Goal: Obtain resource: Obtain resource

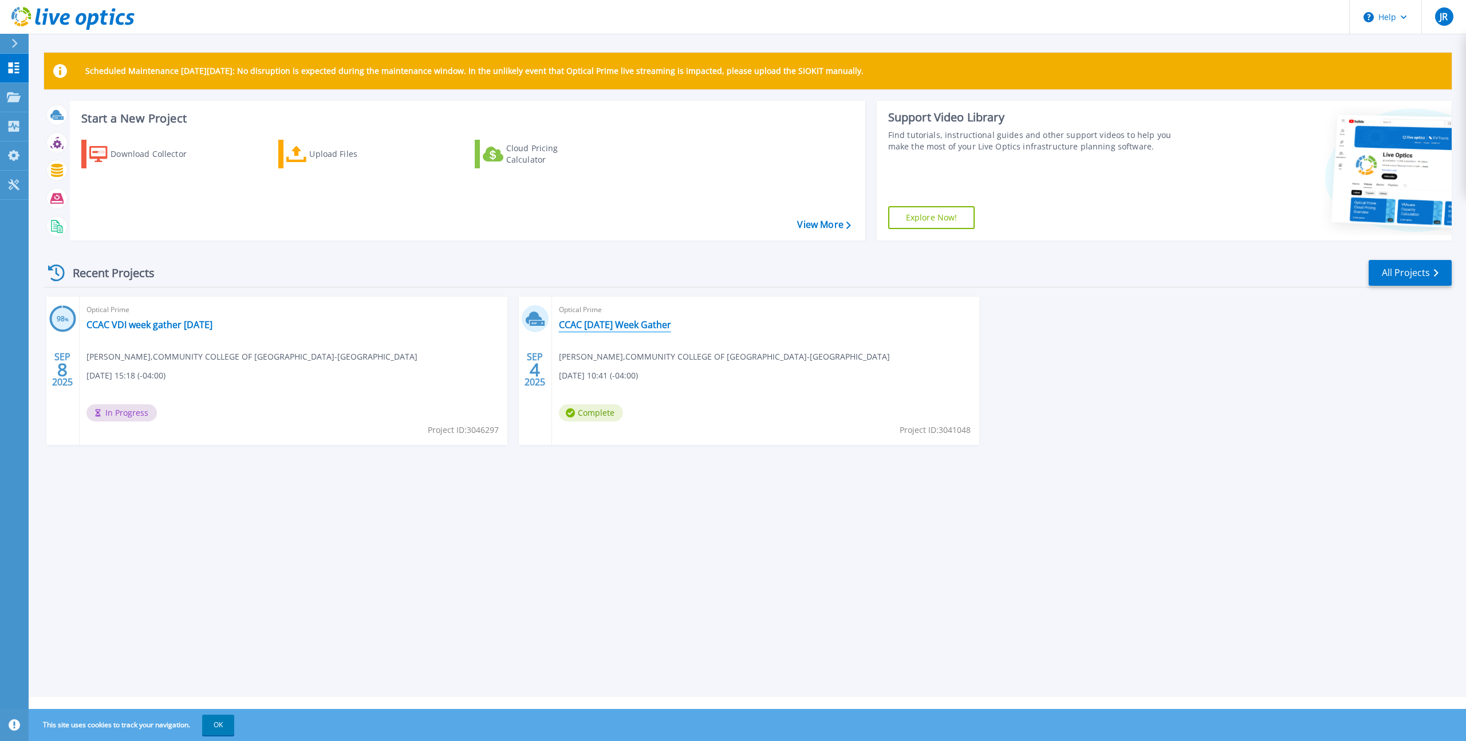
click at [628, 329] on link "CCAC [DATE] Week Gather" at bounding box center [615, 324] width 112 height 11
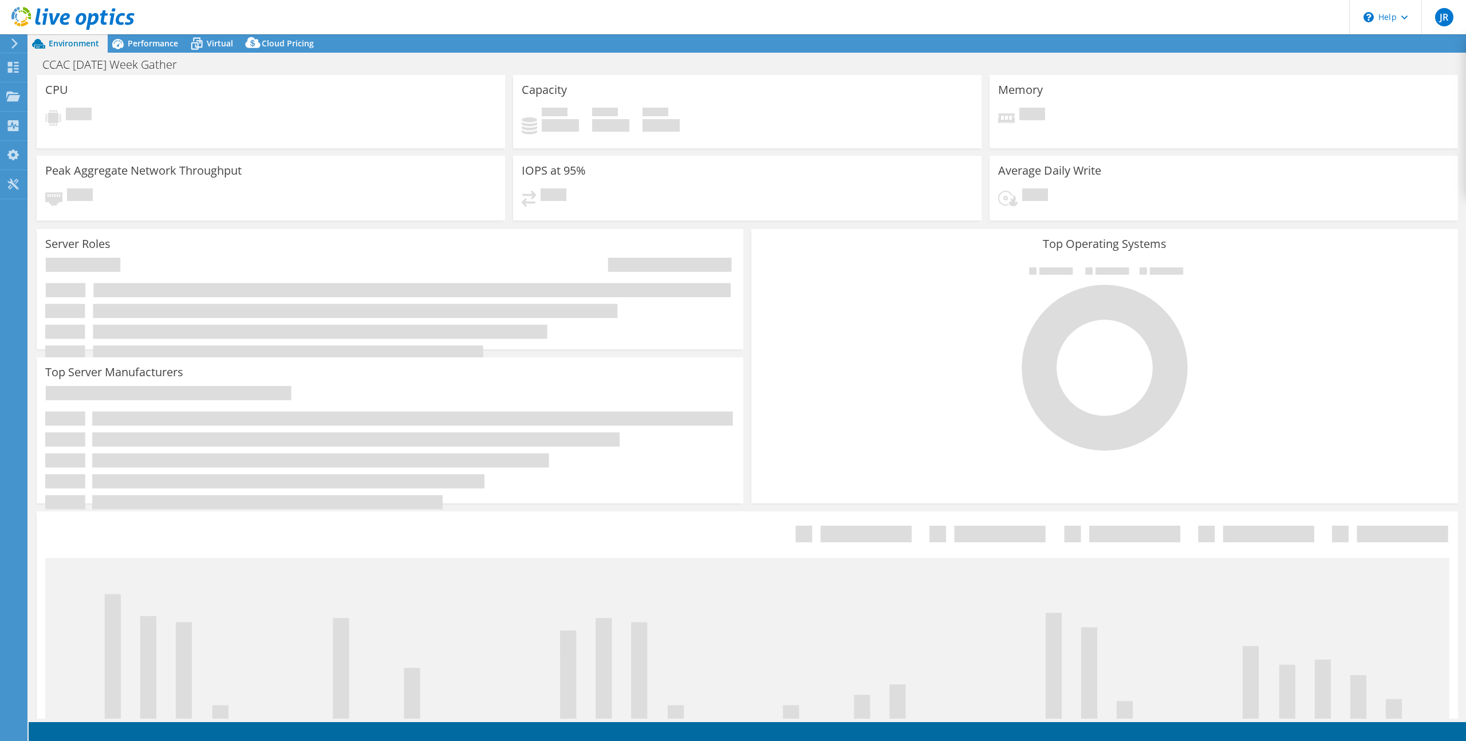
select select "USD"
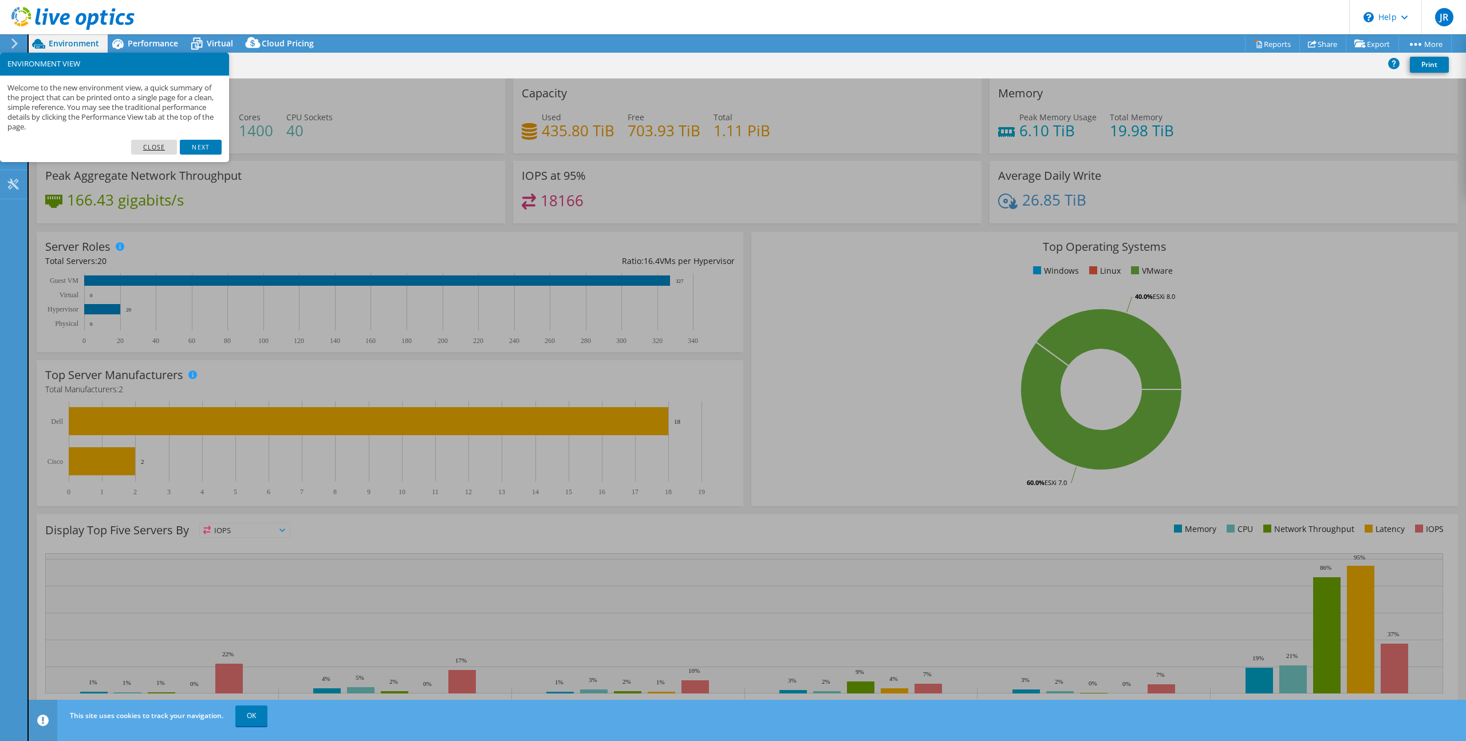
click at [160, 144] on link "Close" at bounding box center [154, 147] width 46 height 15
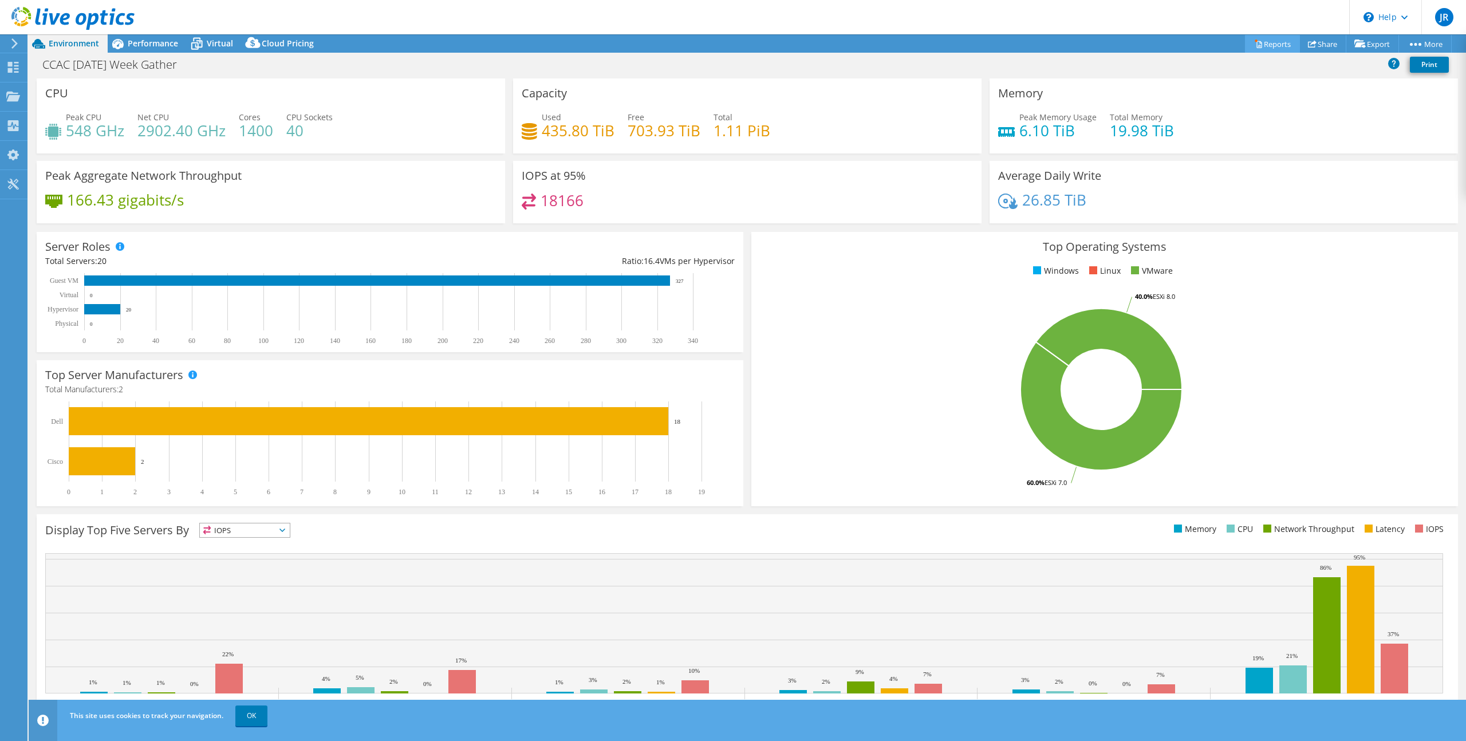
click at [1274, 42] on link "Reports" at bounding box center [1272, 44] width 55 height 18
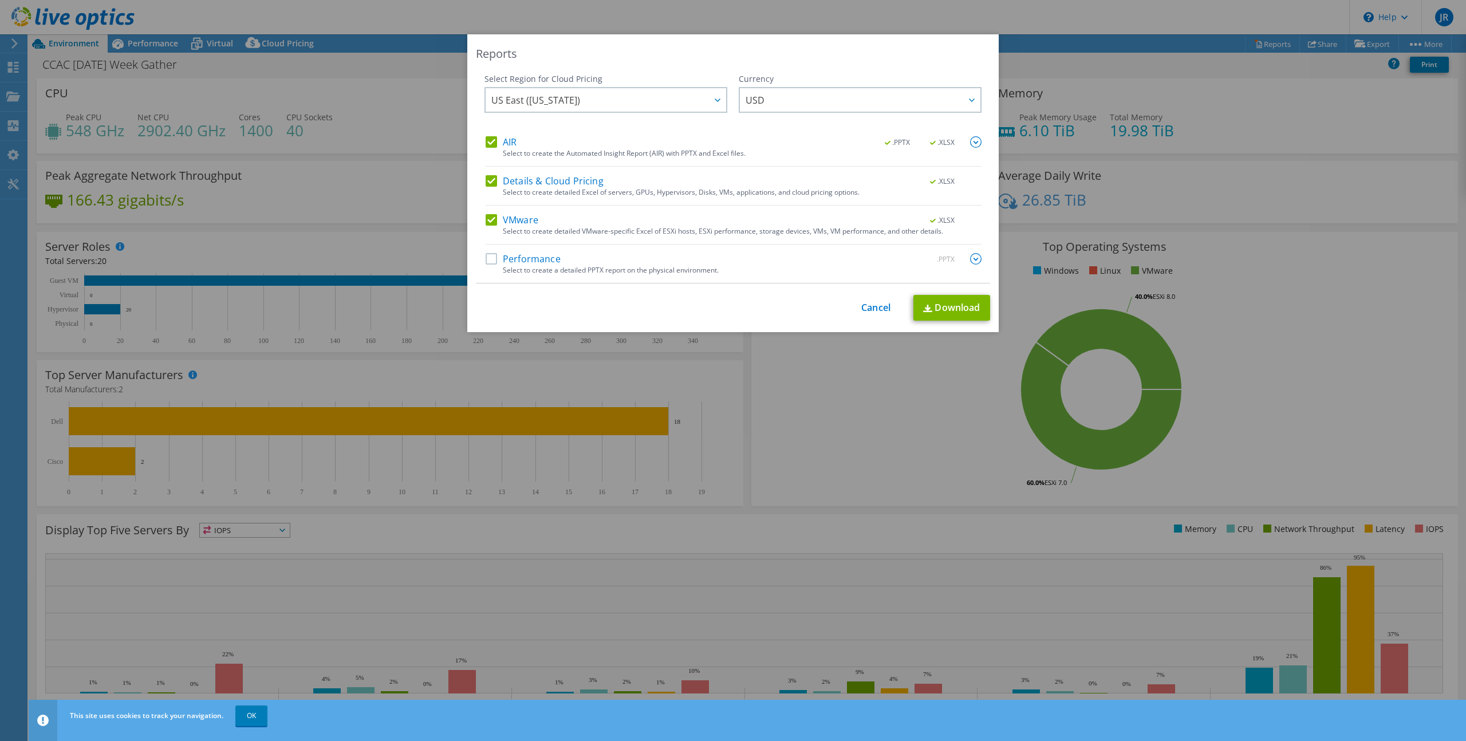
click at [542, 255] on label "Performance" at bounding box center [523, 258] width 75 height 11
click at [0, 0] on input "Performance" at bounding box center [0, 0] width 0 height 0
click at [946, 305] on link "Download" at bounding box center [952, 308] width 77 height 26
click at [882, 302] on link "Cancel" at bounding box center [875, 307] width 29 height 11
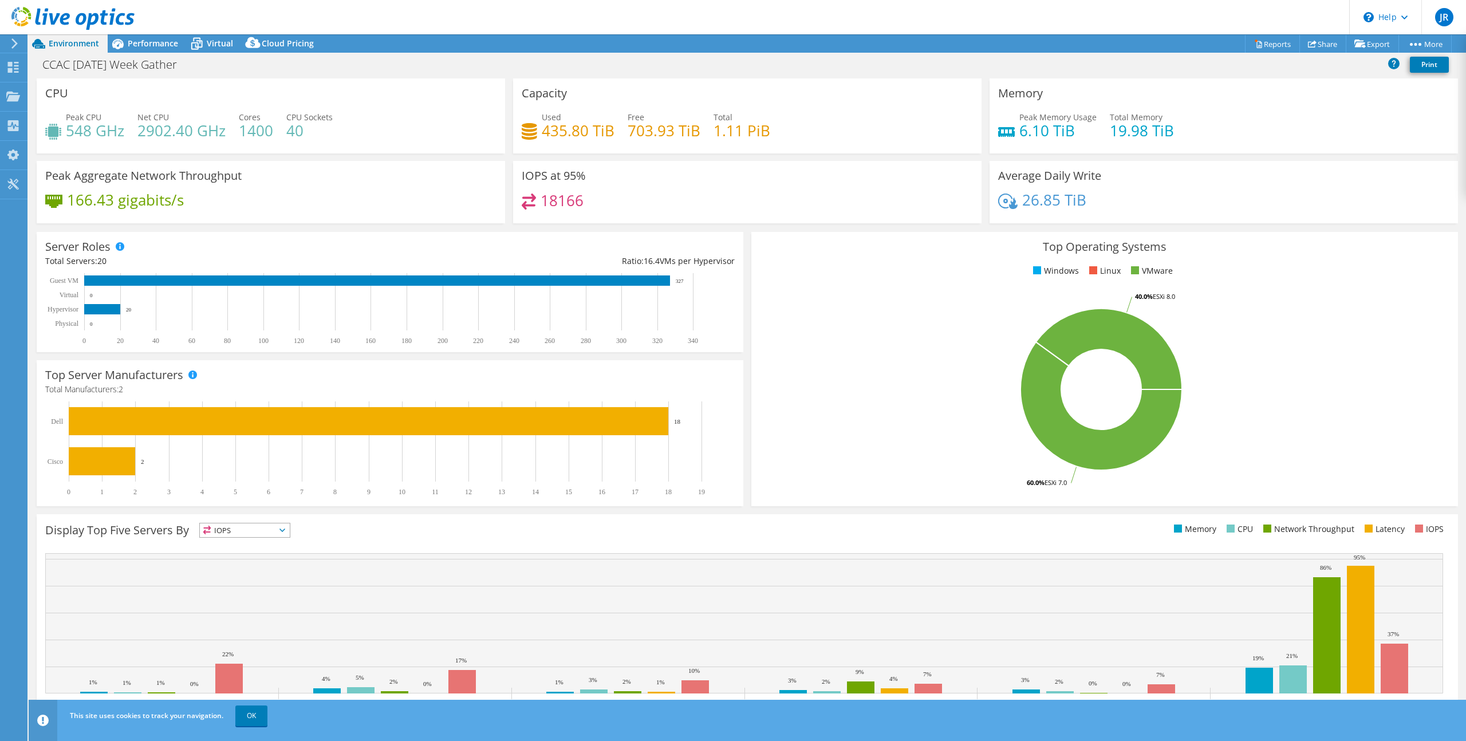
click at [1143, 72] on div "CCAC [DATE] Week Gather Print" at bounding box center [748, 64] width 1438 height 21
click at [259, 722] on link "OK" at bounding box center [251, 716] width 32 height 21
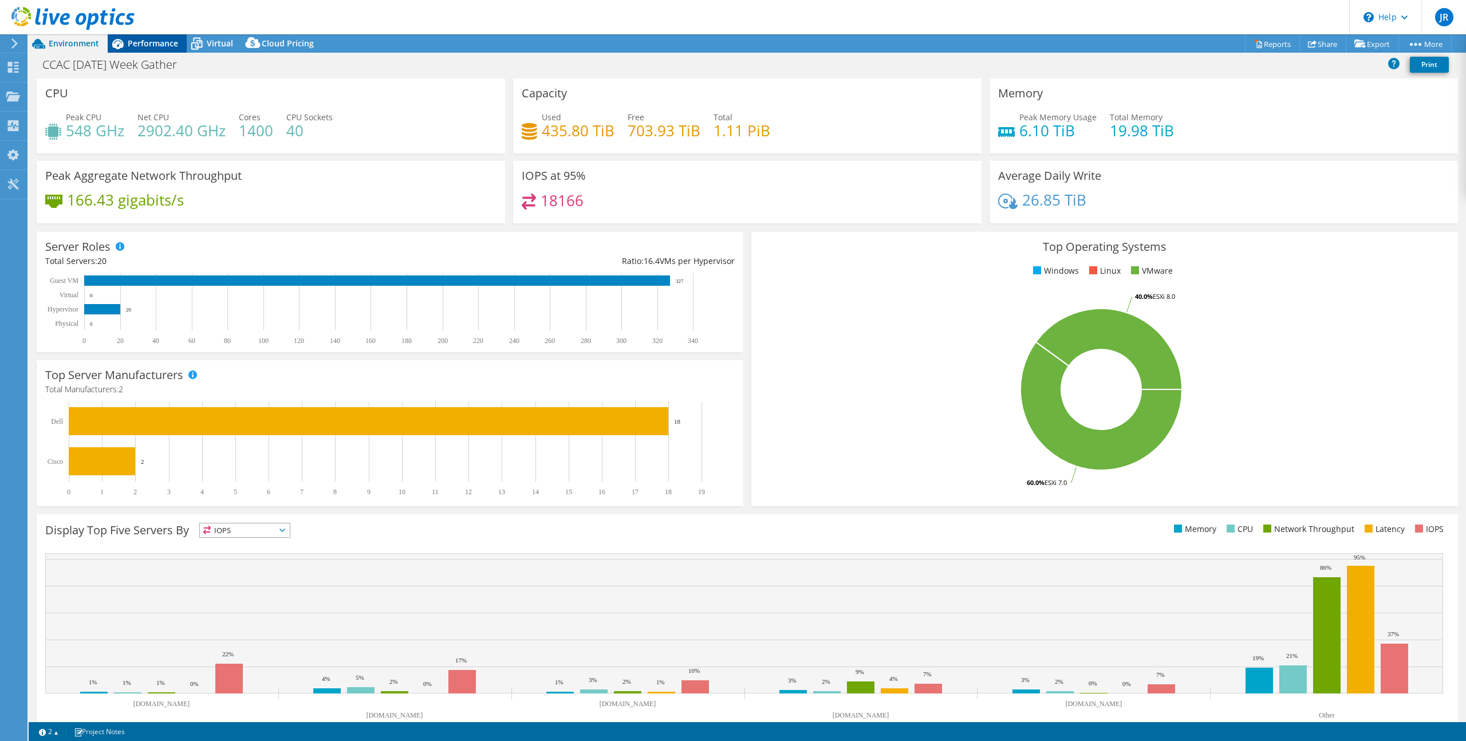
click at [166, 50] on div "Performance" at bounding box center [147, 43] width 79 height 18
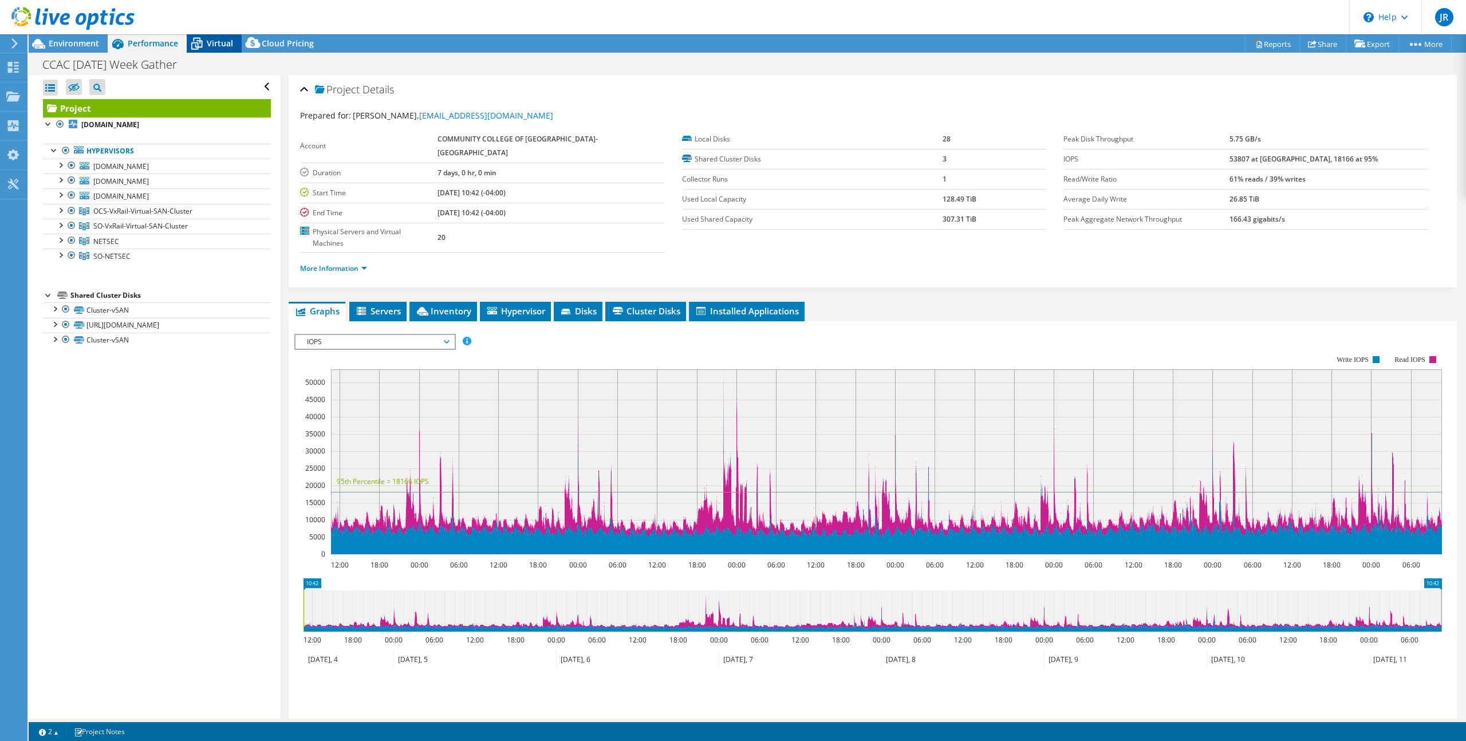
click at [206, 48] on icon at bounding box center [197, 44] width 20 height 20
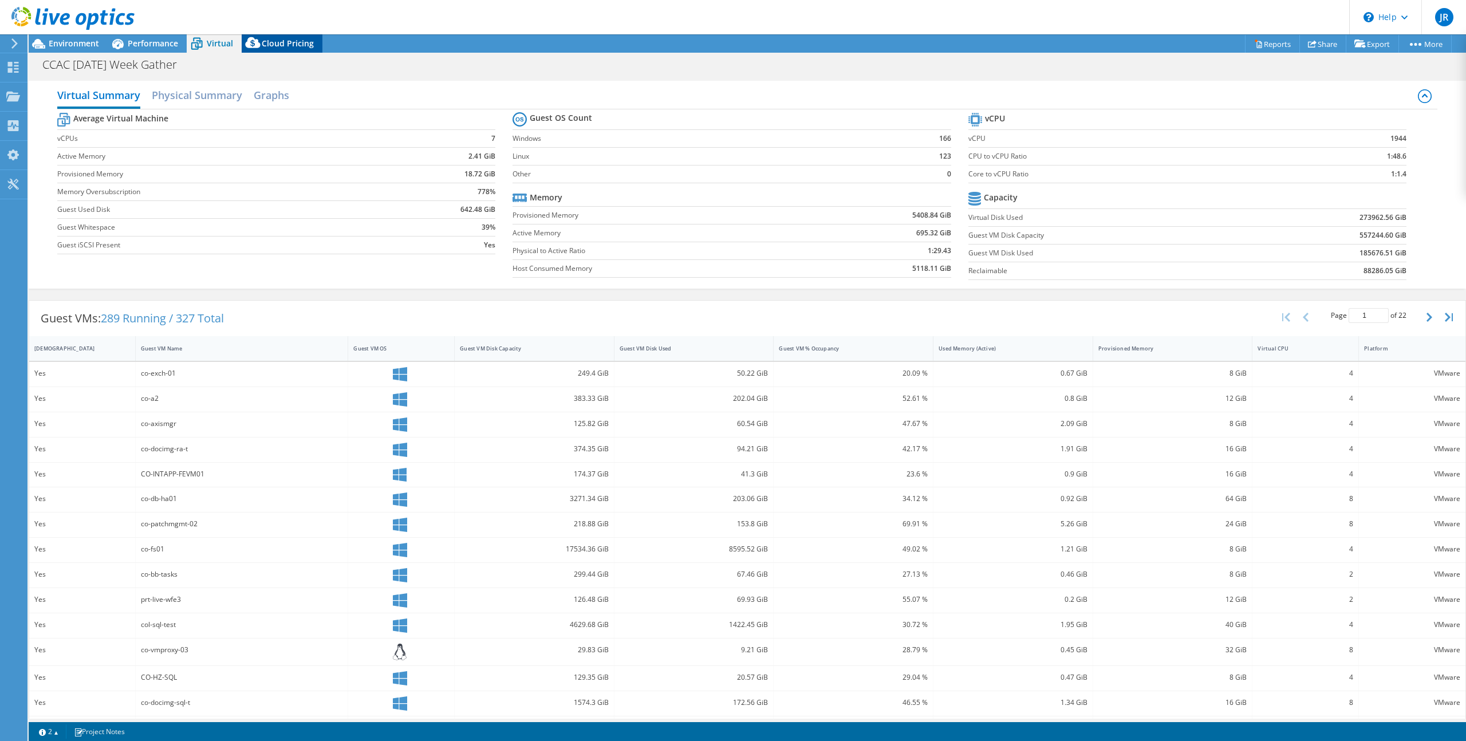
click at [290, 44] on span "Cloud Pricing" at bounding box center [288, 43] width 52 height 11
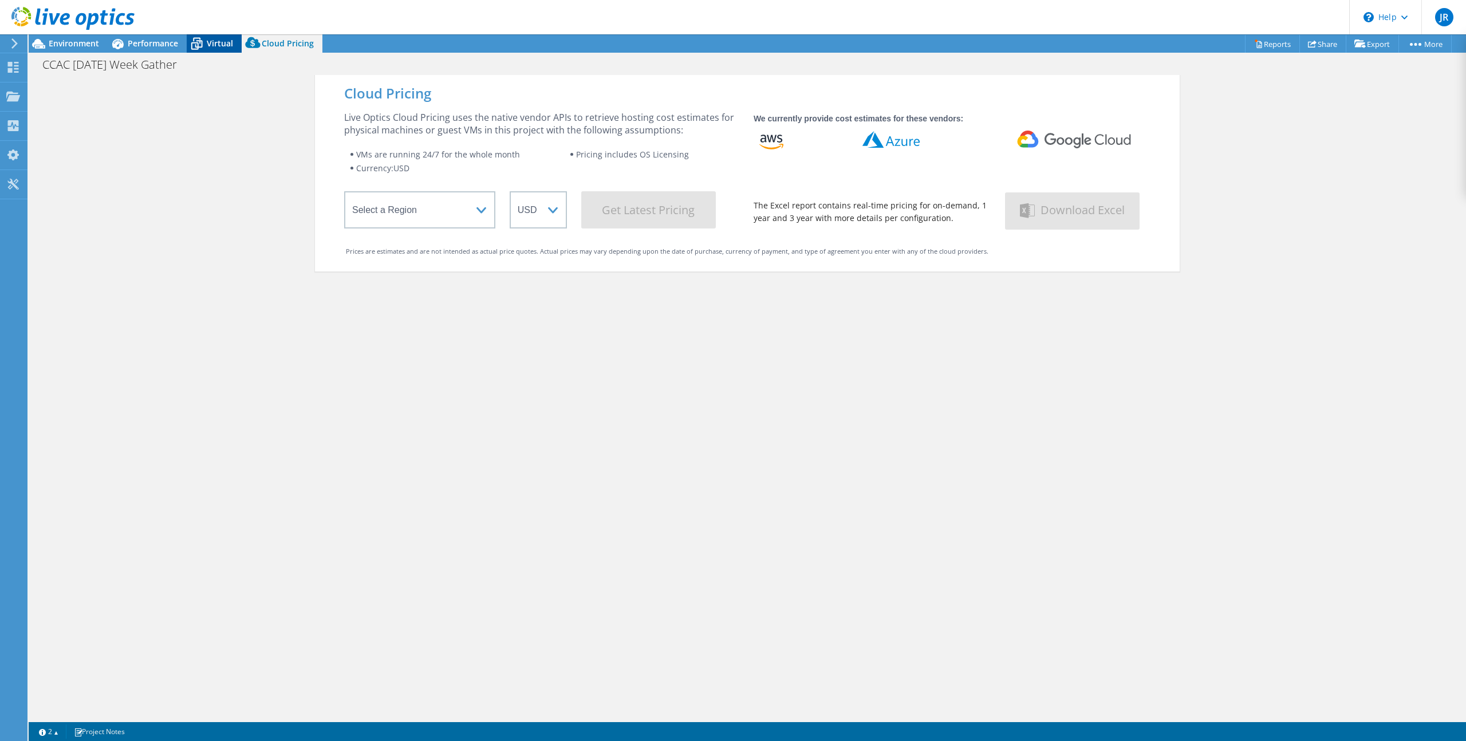
click at [218, 39] on span "Virtual" at bounding box center [220, 43] width 26 height 11
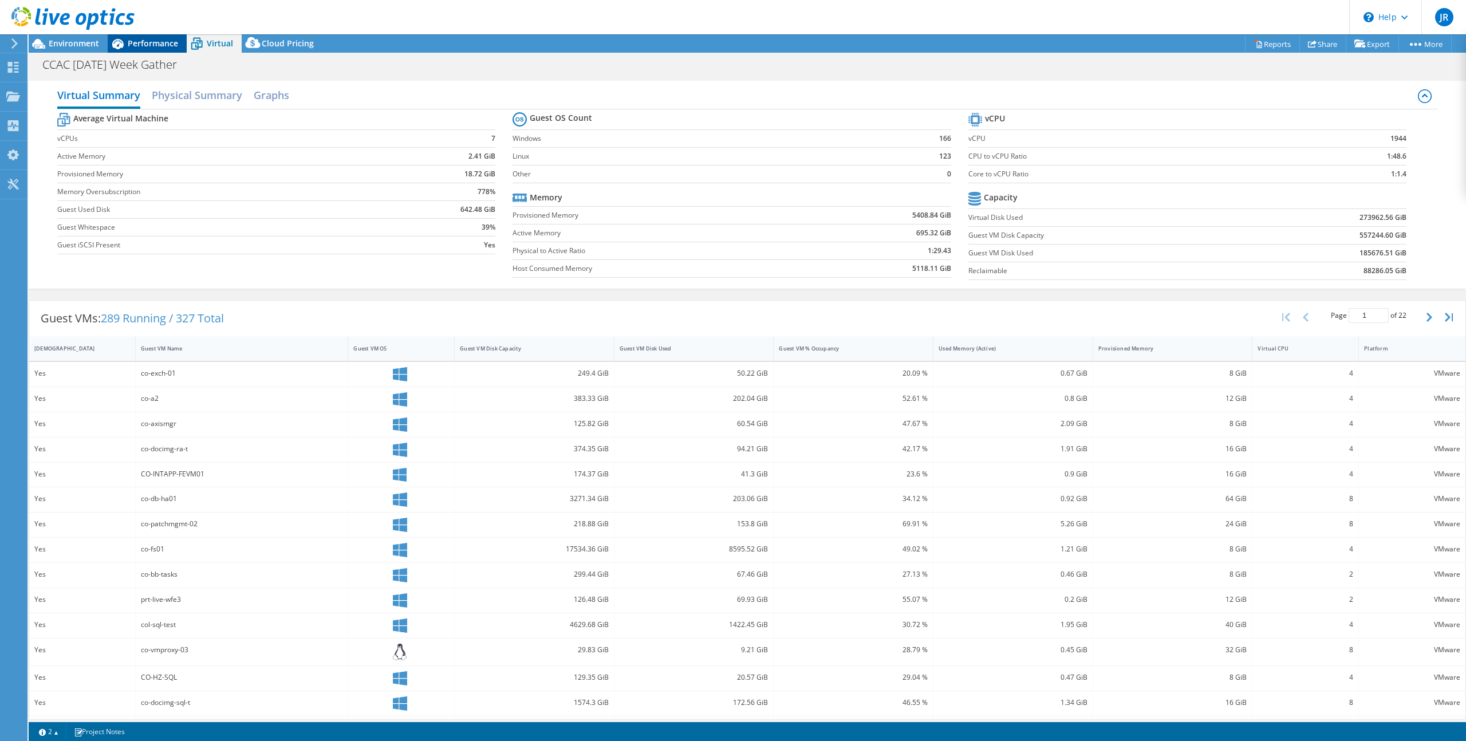
click at [160, 42] on span "Performance" at bounding box center [153, 43] width 50 height 11
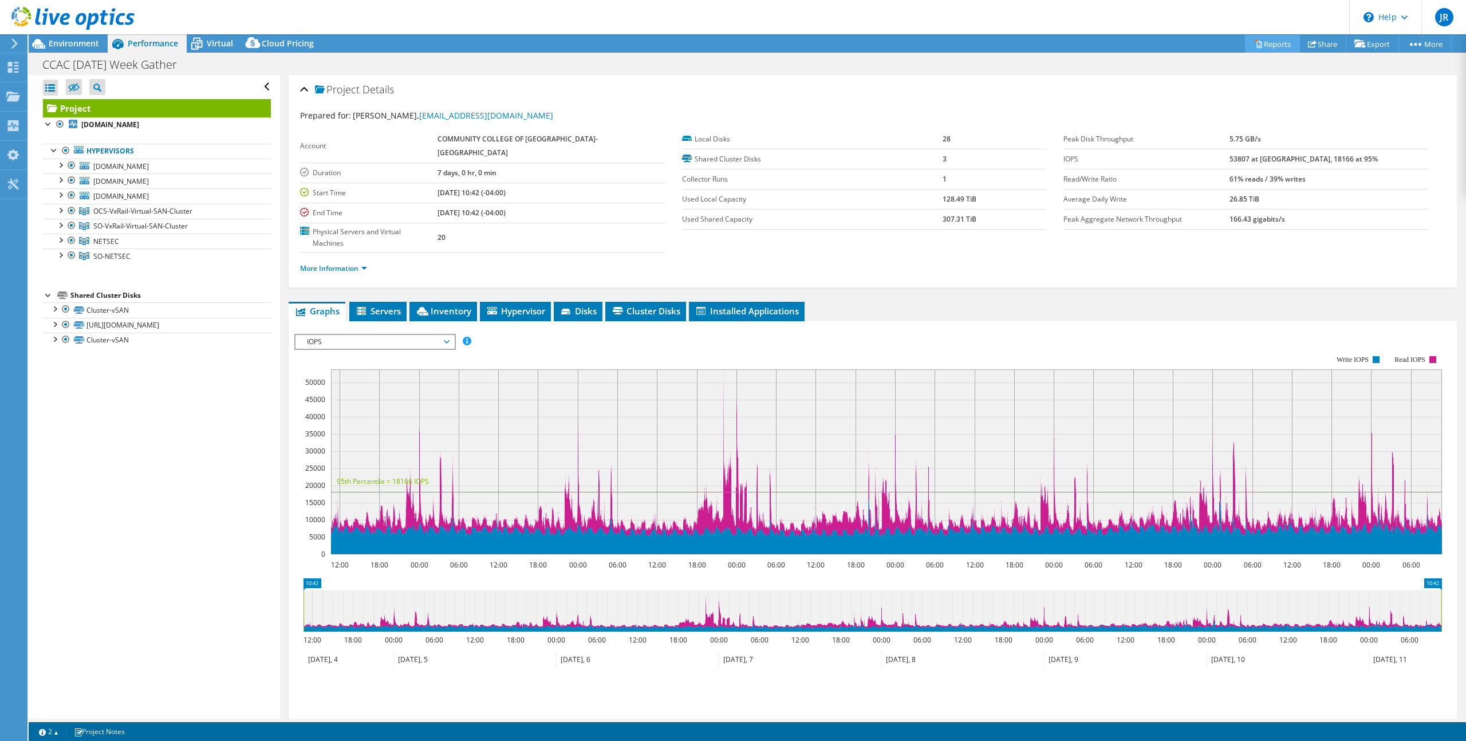
click at [1271, 38] on link "Reports" at bounding box center [1272, 44] width 55 height 18
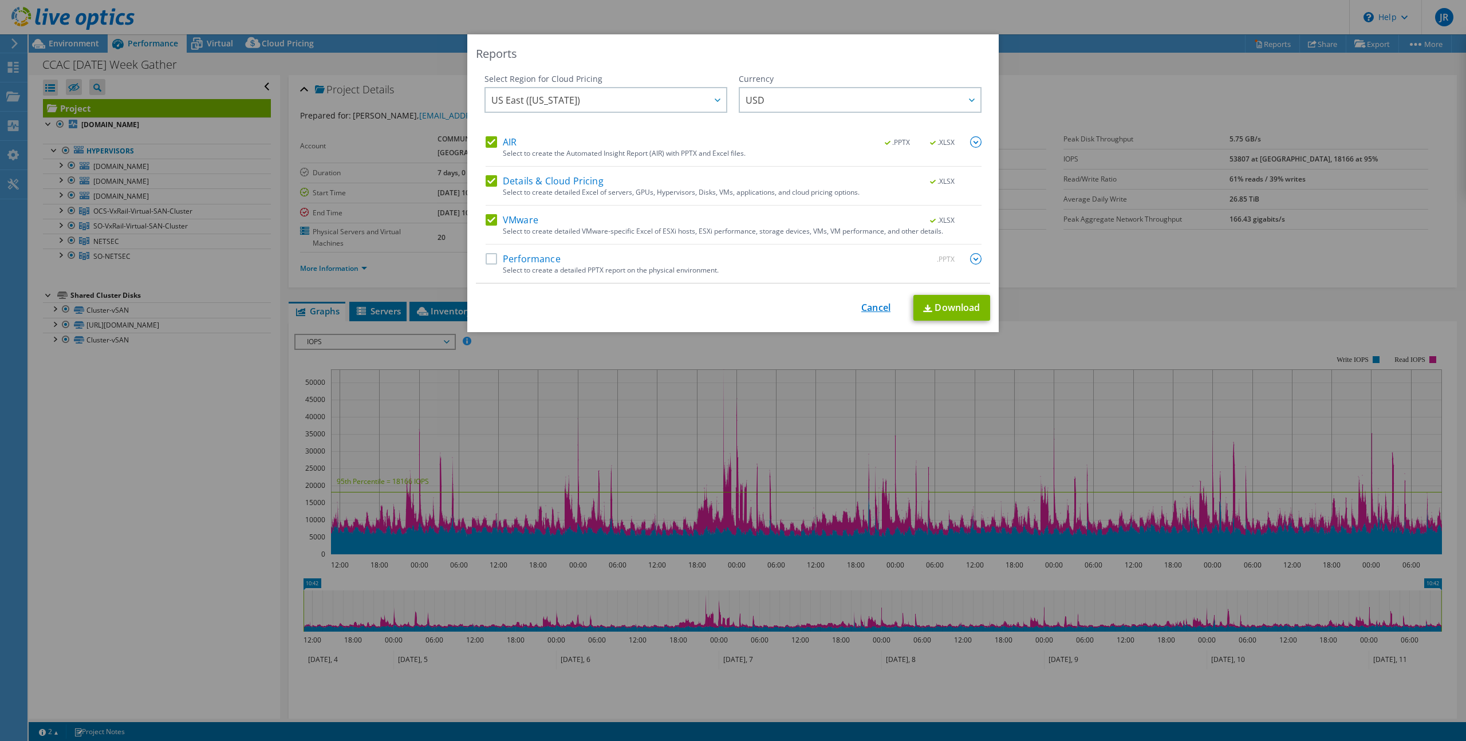
click at [873, 306] on link "Cancel" at bounding box center [875, 307] width 29 height 11
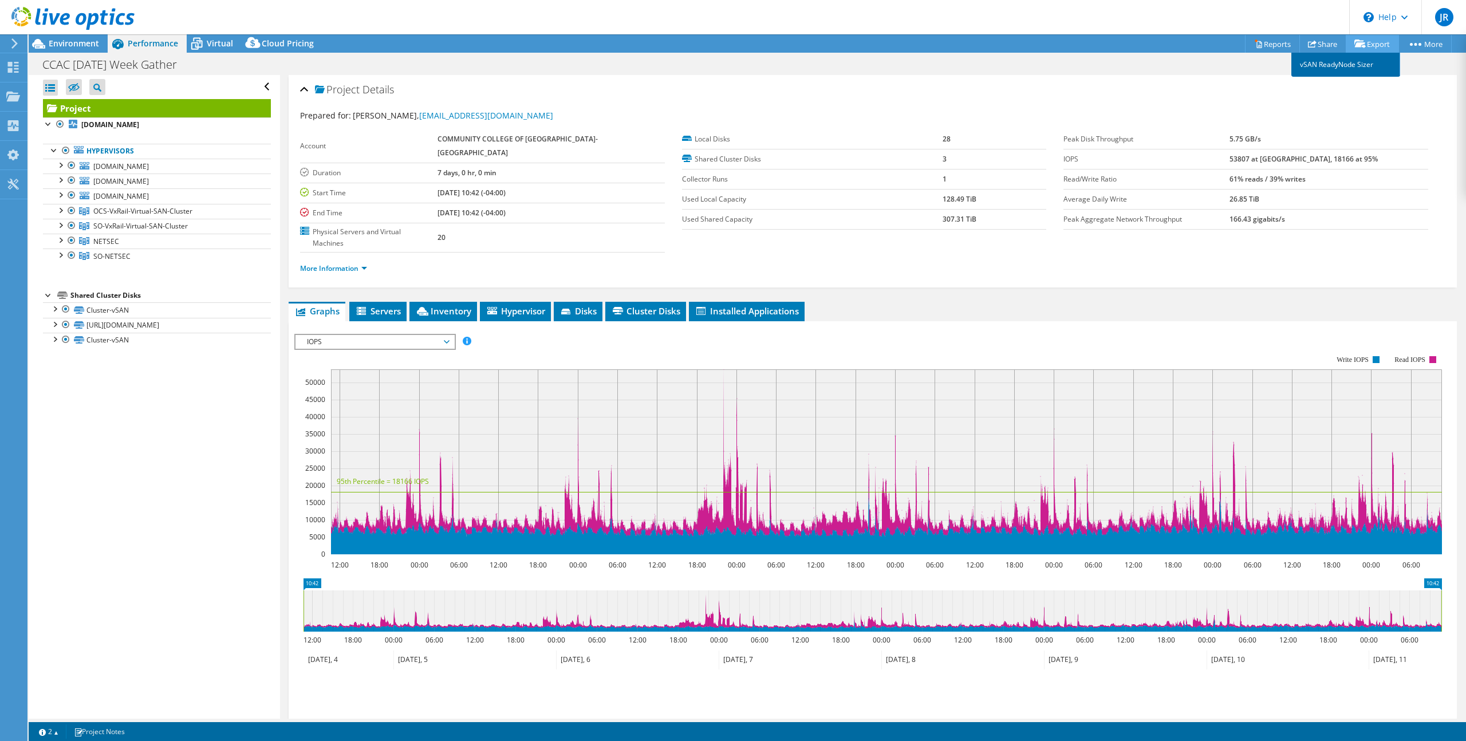
click at [1354, 67] on link "vSAN ReadyNode Sizer" at bounding box center [1346, 65] width 109 height 24
click at [85, 48] on span "Environment" at bounding box center [74, 43] width 50 height 11
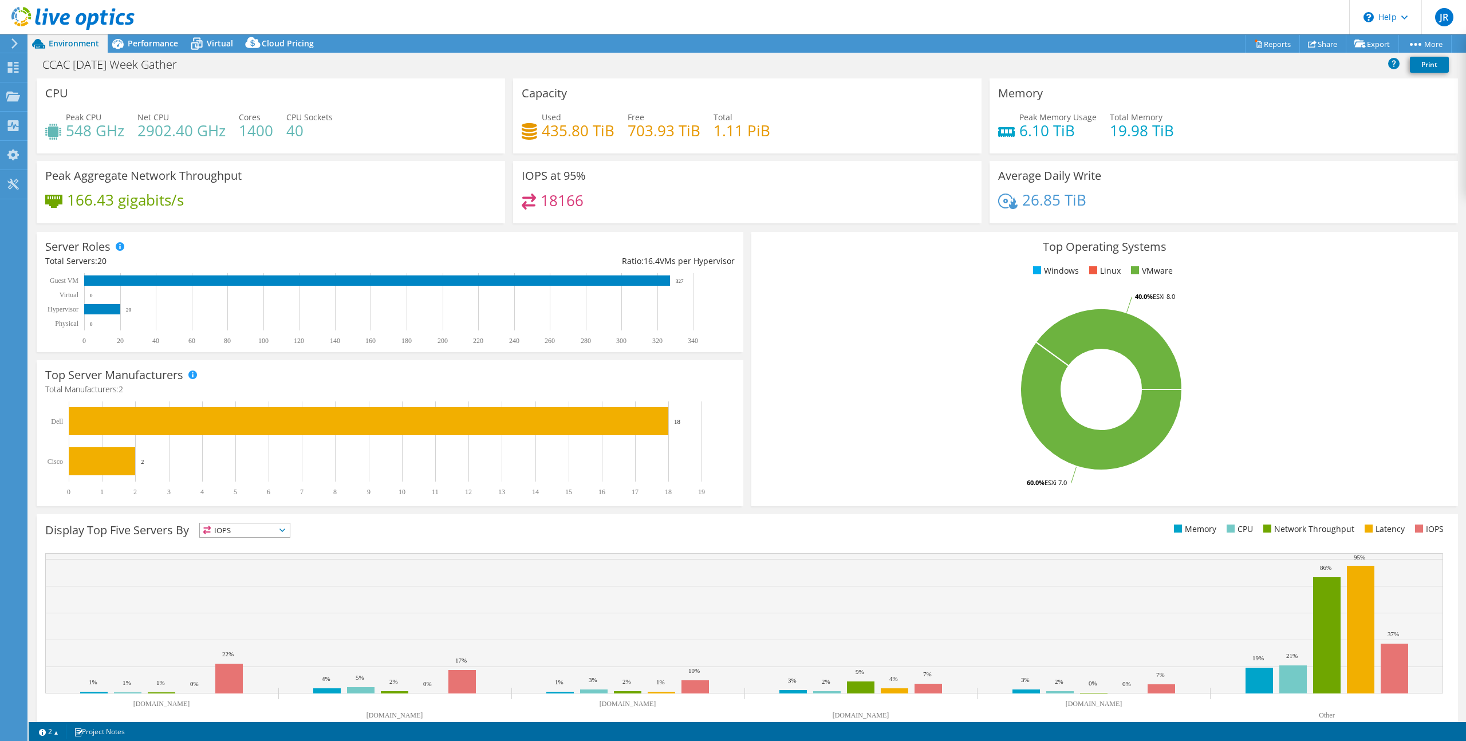
scroll to position [23, 0]
